Goal: Information Seeking & Learning: Find specific fact

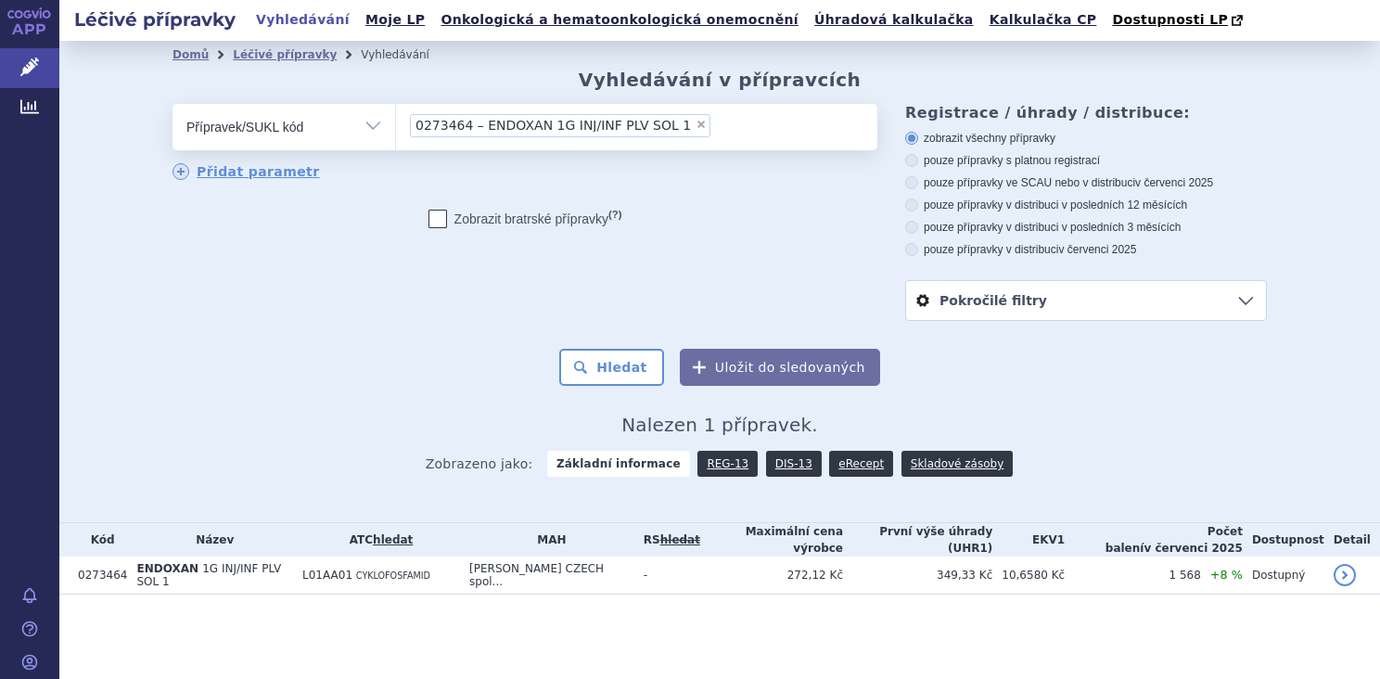
click at [695, 124] on span "×" at bounding box center [700, 124] width 11 height 11
click at [396, 124] on select "0273464 – ENDOXAN 1G INJ/INF PLV SOL 1" at bounding box center [395, 126] width 1 height 46
select select
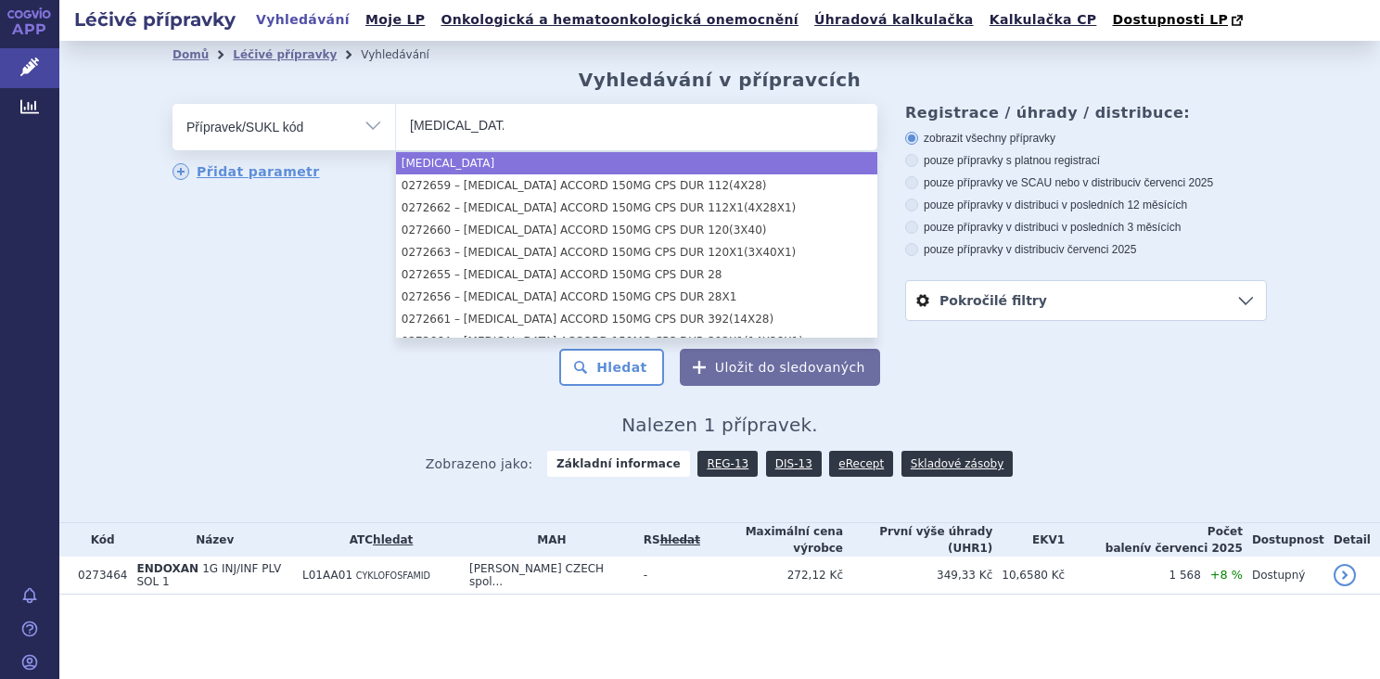
type input "[MEDICAL_DATA]"
select select "[MEDICAL_DATA]"
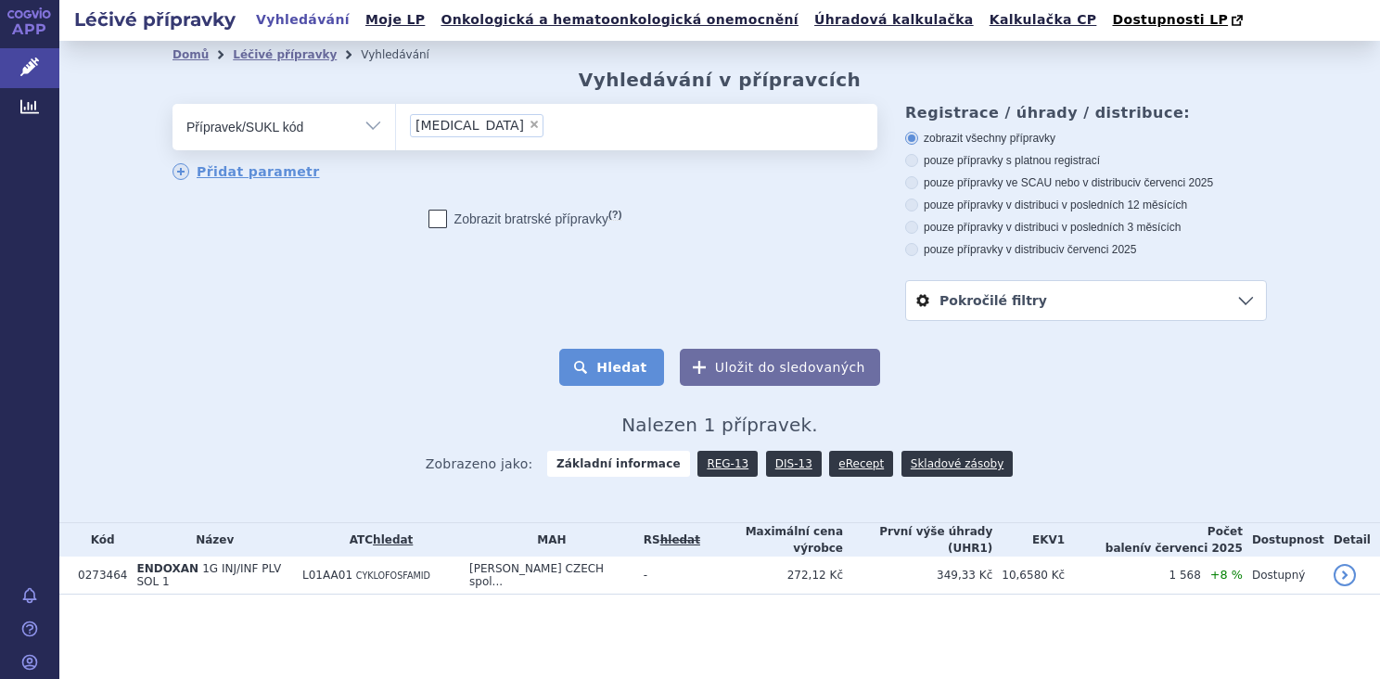
click at [612, 367] on button "Hledat" at bounding box center [611, 367] width 105 height 37
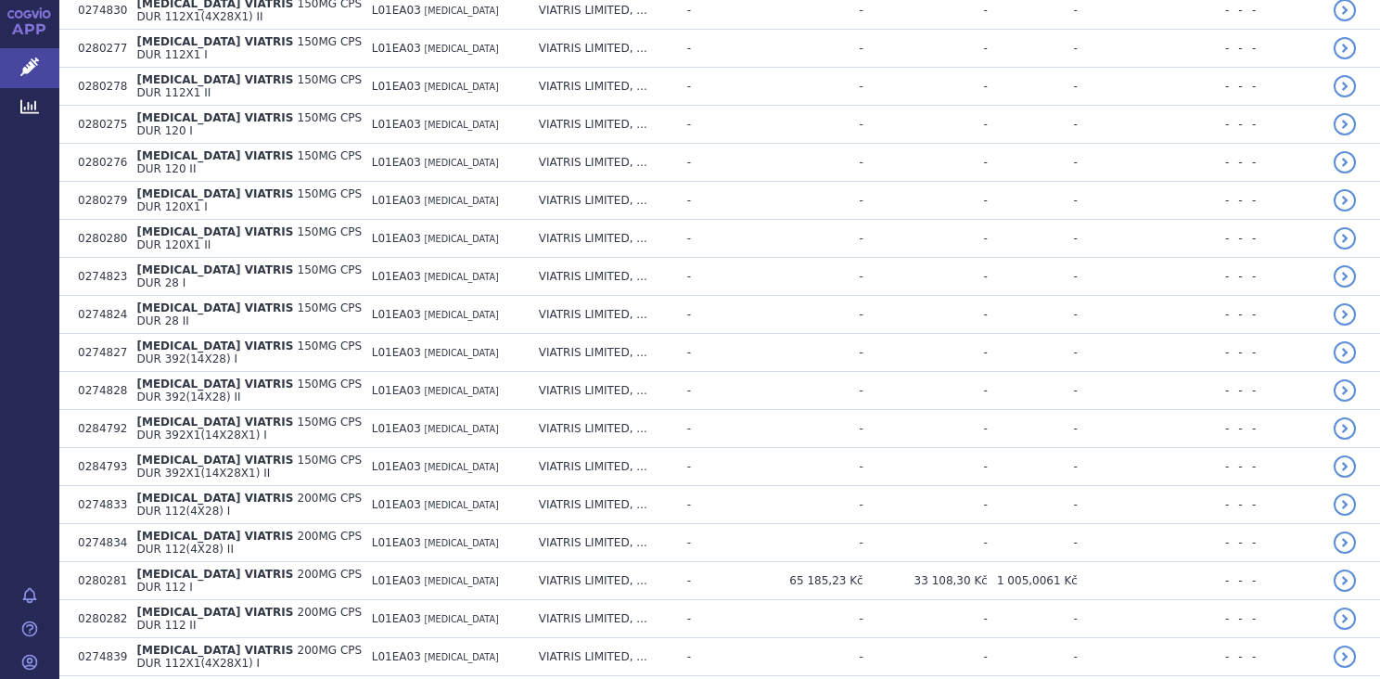
scroll to position [3525, 0]
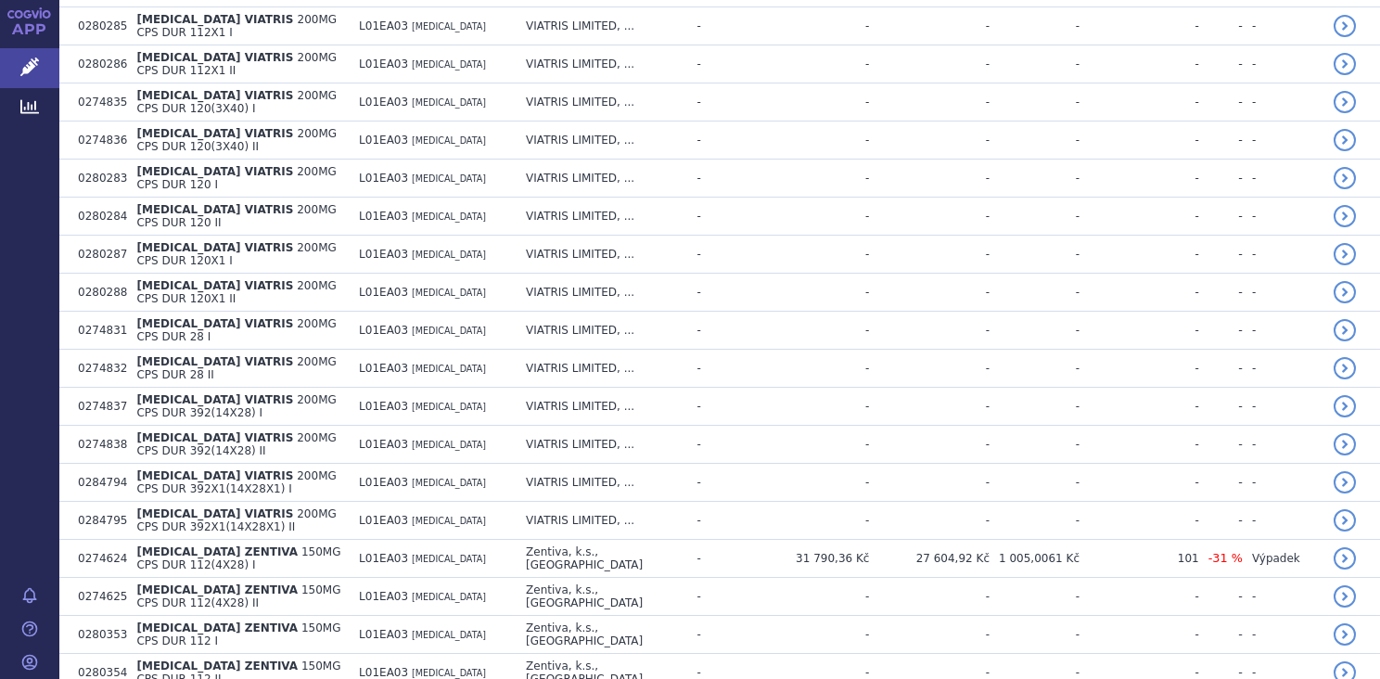
scroll to position [4221, 0]
